Goal: Find specific page/section: Find specific page/section

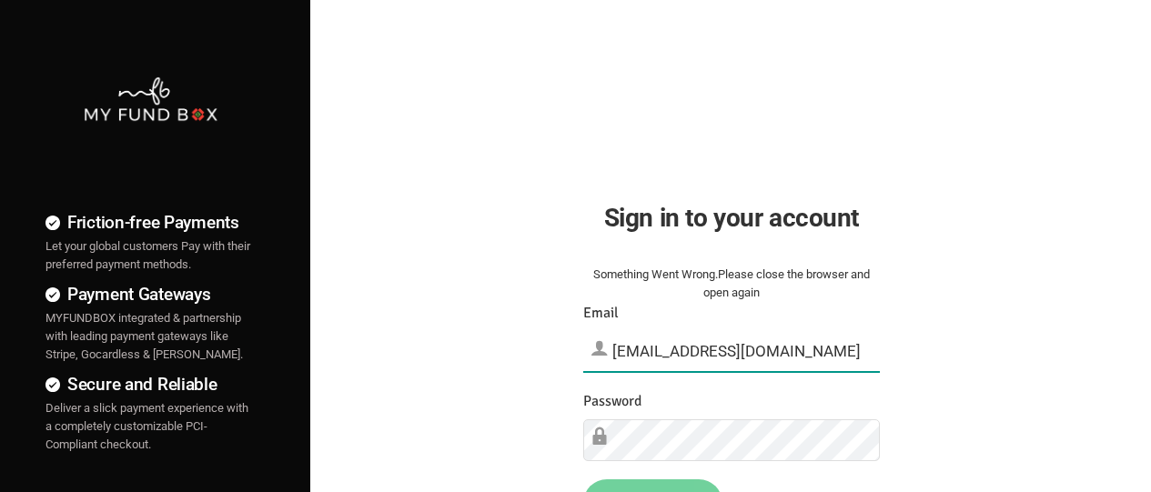
type input "[EMAIL_ADDRESS][DOMAIN_NAME]"
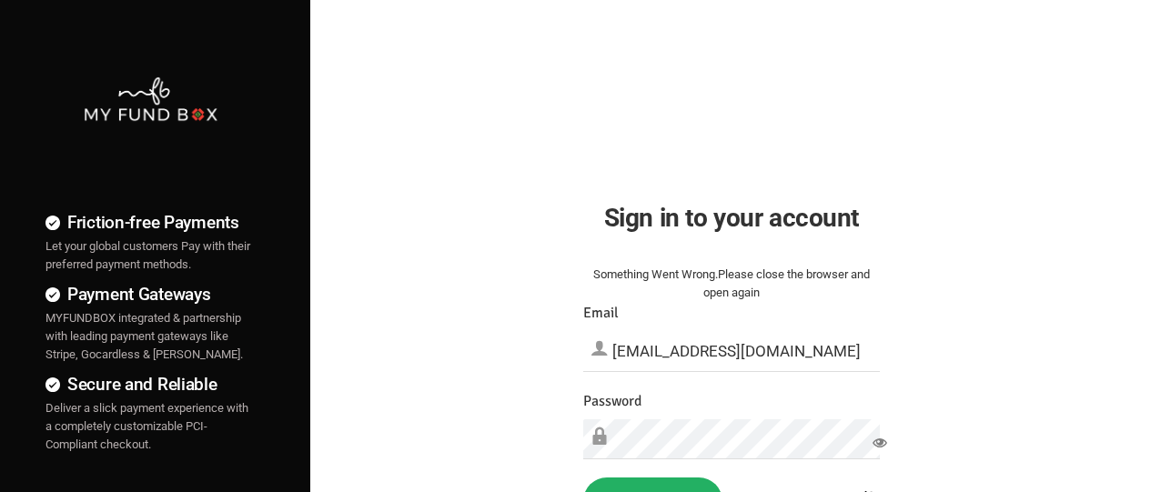
click at [652, 466] on button "Sign in" at bounding box center [652, 501] width 139 height 47
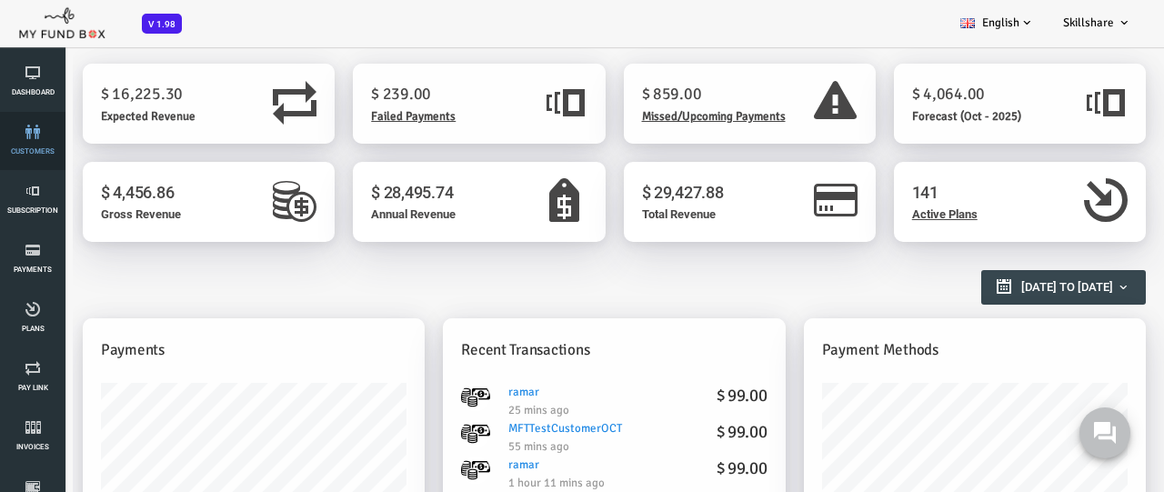
click at [33, 141] on link "customers" at bounding box center [32, 141] width 55 height 58
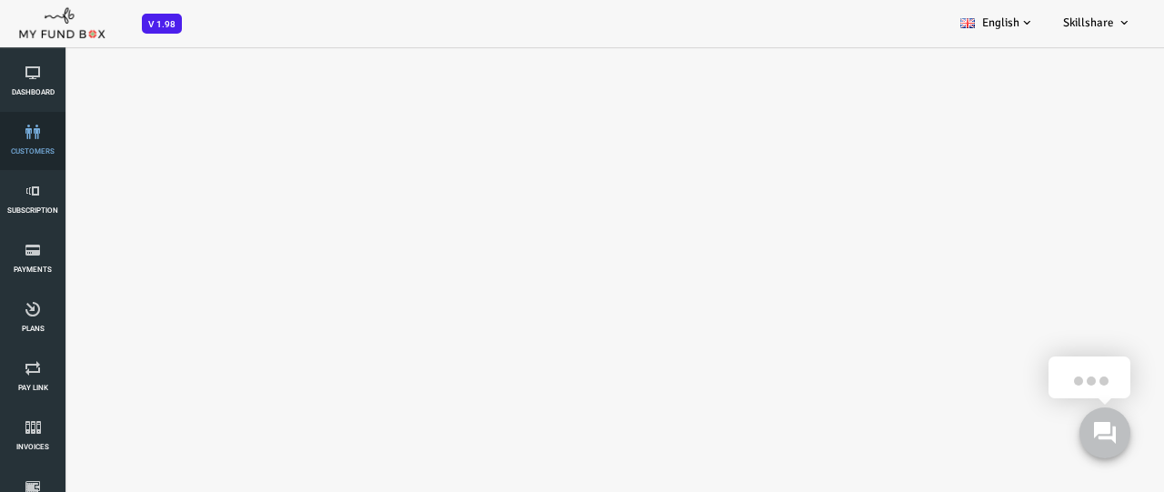
select select "100"
